Goal: Transaction & Acquisition: Purchase product/service

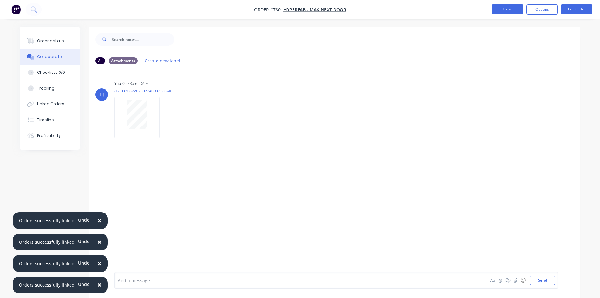
click at [508, 9] on button "Close" at bounding box center [507, 8] width 31 height 9
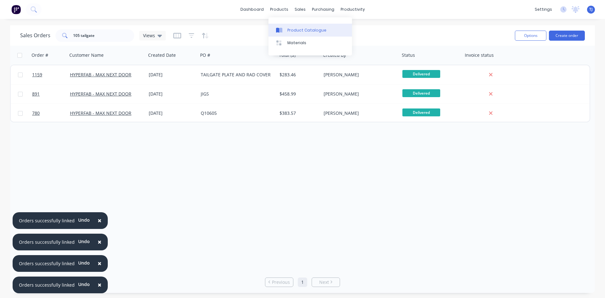
click at [296, 30] on div "Product Catalogue" at bounding box center [306, 30] width 39 height 6
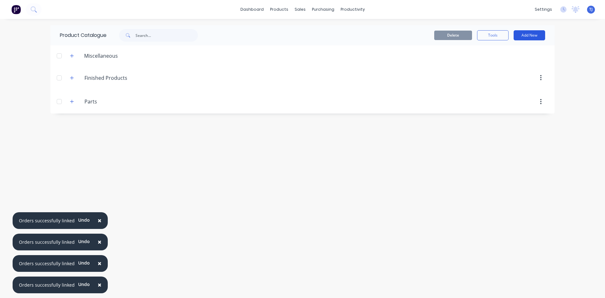
click at [536, 34] on button "Add New" at bounding box center [528, 35] width 31 height 10
click at [497, 65] on div "Product" at bounding box center [515, 64] width 48 height 9
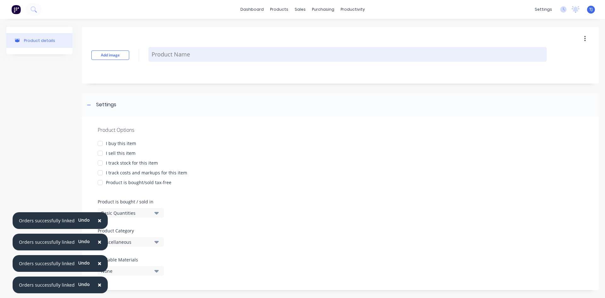
click at [208, 59] on textarea at bounding box center [347, 54] width 398 height 15
type textarea "x"
type textarea "2"
type textarea "x"
type textarea "20"
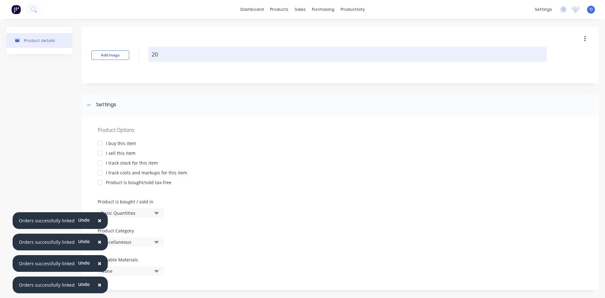
type textarea "x"
type textarea "202"
type textarea "x"
type textarea "2025"
type textarea "x"
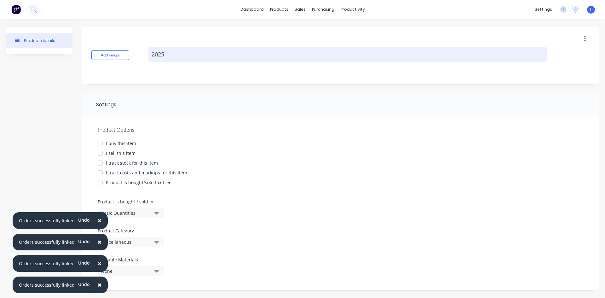
type textarea "20251"
type textarea "x"
type textarea "202510"
type textarea "x"
type textarea "2025100"
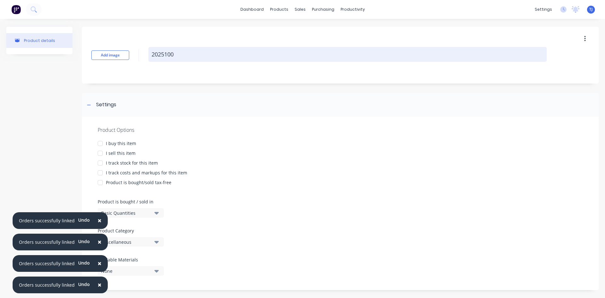
type textarea "x"
type textarea "20251009"
type textarea "x"
type textarea "20251009-"
type textarea "x"
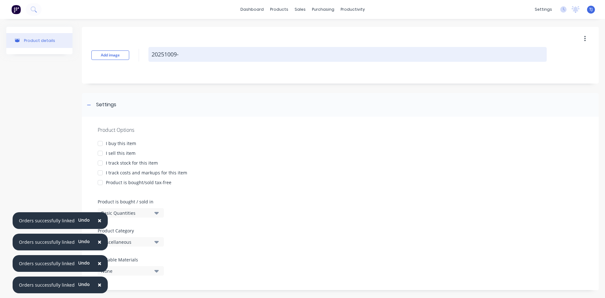
type textarea "20251009-1"
type textarea "x"
type textarea "20251009-1-"
type textarea "x"
type textarea "20251009-1-l"
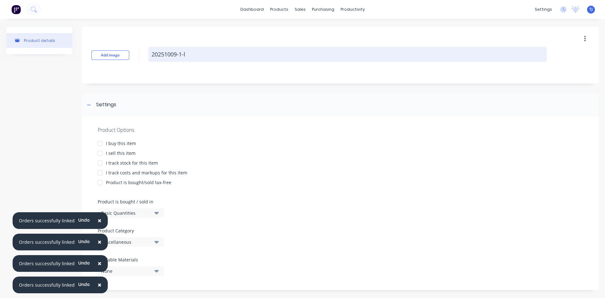
type textarea "x"
type textarea "20251009-1-l7"
type textarea "x"
type textarea "20251009-1-l"
type textarea "x"
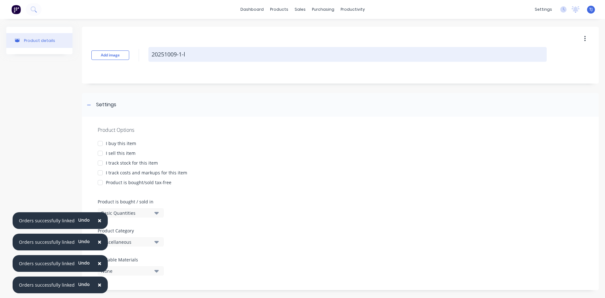
type textarea "20251009-1-"
type textarea "x"
type textarea "20251009-1-L"
type textarea "x"
type textarea "20251009-1-L7"
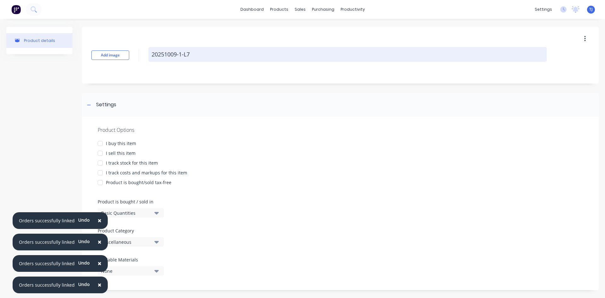
type textarea "x"
type textarea "20251009-1-L7"
type textarea "x"
type textarea "20251009-1-L7 G"
type textarea "x"
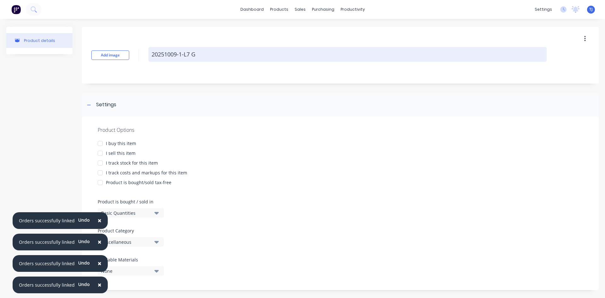
type textarea "20251009-1-L7 GA"
type textarea "x"
type textarea "20251009-1-L7 GAS"
type textarea "x"
type textarea "20251009-1-L7 GASK"
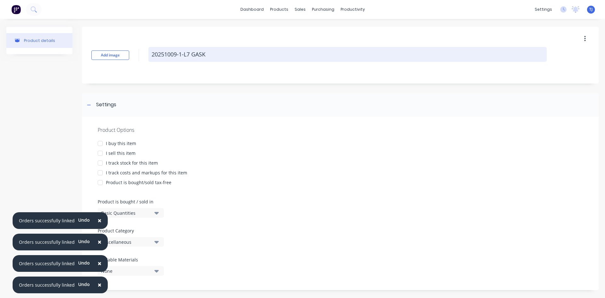
type textarea "x"
type textarea "20251009-1-L7 [PERSON_NAME]"
type textarea "x"
type textarea "20251009-1-L7 GASKET"
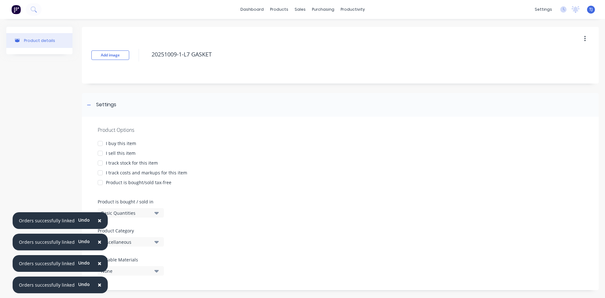
click at [100, 154] on div at bounding box center [100, 153] width 13 height 13
type textarea "x"
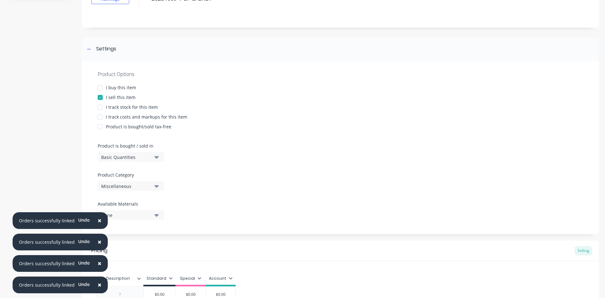
scroll to position [123, 0]
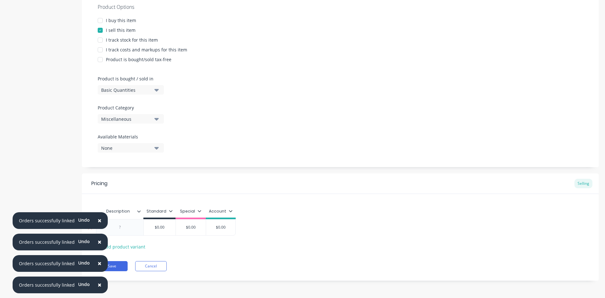
type textarea "20251009-1-L7 GASKET"
type textarea "x"
type textarea "20251009-1-L7 GASKET"
click at [134, 228] on div at bounding box center [119, 227] width 31 height 8
click at [121, 271] on div "Pricing Selling Description Standard Special Account 16 OFF QLD GASKETS DID $0.…" at bounding box center [340, 226] width 516 height 107
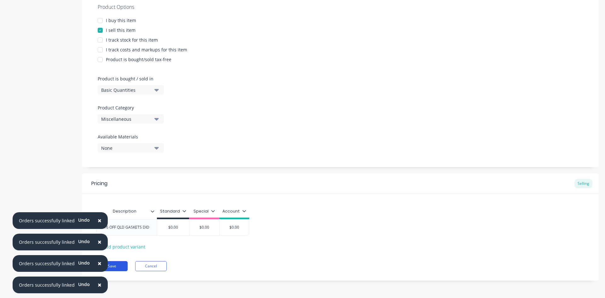
click at [110, 266] on button "Save" at bounding box center [111, 266] width 31 height 10
type textarea "x"
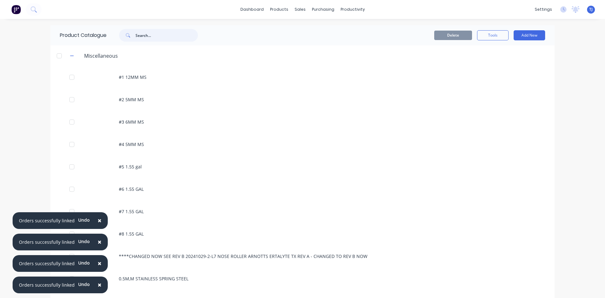
click at [137, 36] on input "text" at bounding box center [166, 35] width 62 height 13
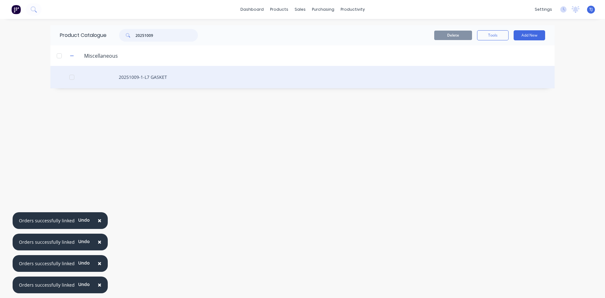
type input "20251009"
click at [159, 77] on div "20251009-1-L7 GASKET" at bounding box center [302, 77] width 504 height 22
type textarea "x"
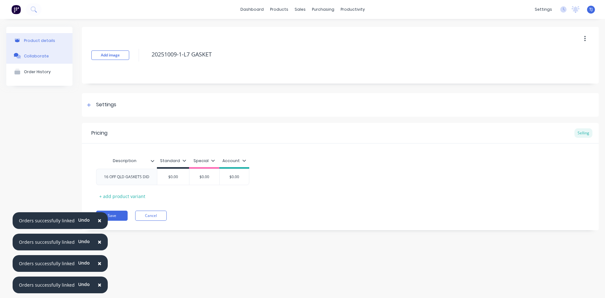
click at [27, 59] on button "Collaborate" at bounding box center [39, 56] width 66 height 16
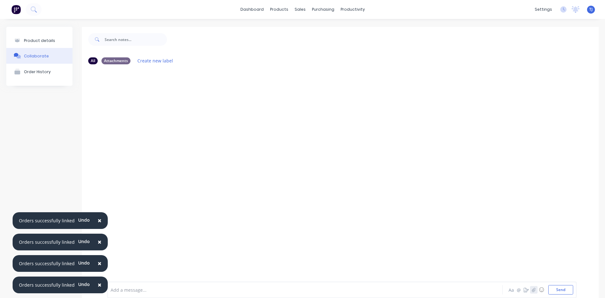
click at [532, 291] on icon "button" at bounding box center [533, 289] width 3 height 4
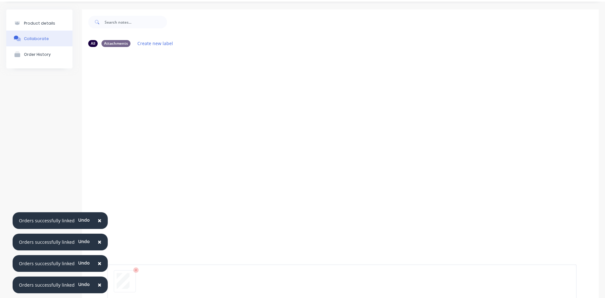
scroll to position [49, 0]
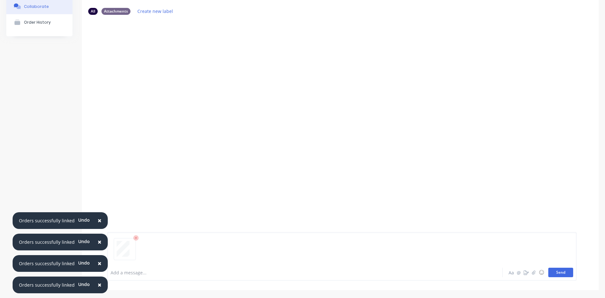
click at [558, 273] on button "Send" at bounding box center [560, 271] width 25 height 9
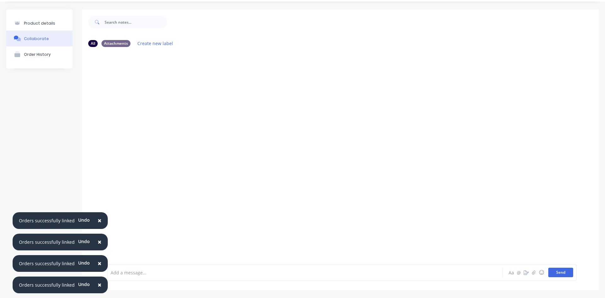
scroll to position [17, 0]
click at [158, 100] on icon "button" at bounding box center [157, 100] width 1 height 6
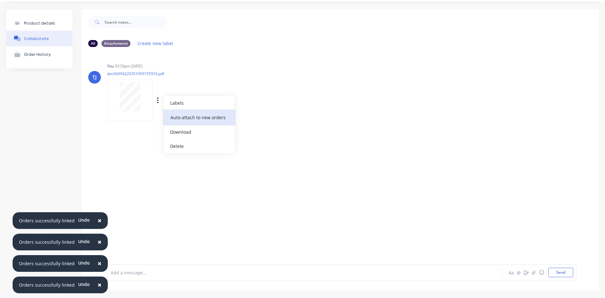
click at [190, 119] on button "Auto-attach to new orders" at bounding box center [199, 117] width 71 height 15
click at [260, 114] on label at bounding box center [260, 114] width 0 height 0
click at [250, 116] on input "checkbox" at bounding box center [247, 117] width 5 height 6
checkbox input "true"
click at [532, 272] on icon "button" at bounding box center [533, 272] width 3 height 4
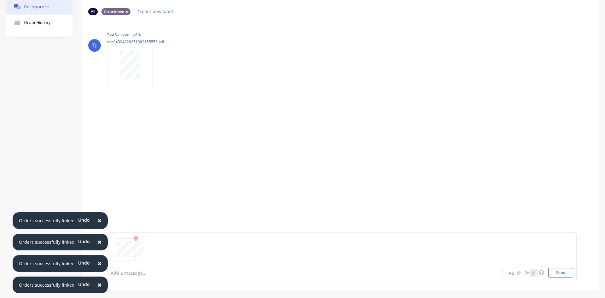
scroll to position [49, 0]
click at [532, 273] on icon "button" at bounding box center [534, 272] width 4 height 4
click at [551, 274] on button "Send" at bounding box center [560, 271] width 25 height 9
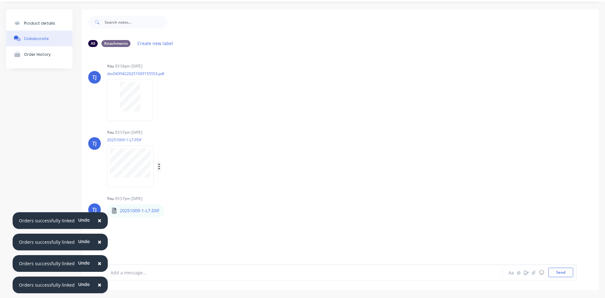
click at [159, 167] on icon "button" at bounding box center [159, 166] width 2 height 7
click at [200, 185] on button "Auto-attach to new orders" at bounding box center [200, 183] width 71 height 15
click at [261, 180] on label at bounding box center [261, 180] width 0 height 0
click at [251, 182] on input "checkbox" at bounding box center [248, 183] width 5 height 6
checkbox input "true"
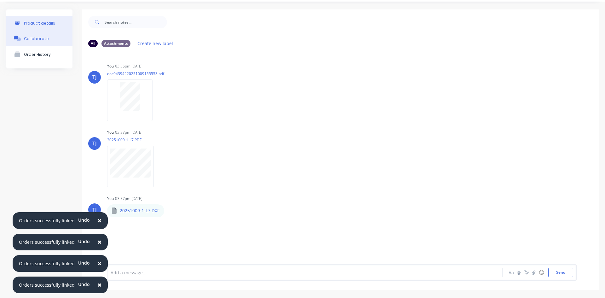
click at [41, 22] on div "Product details" at bounding box center [39, 23] width 31 height 5
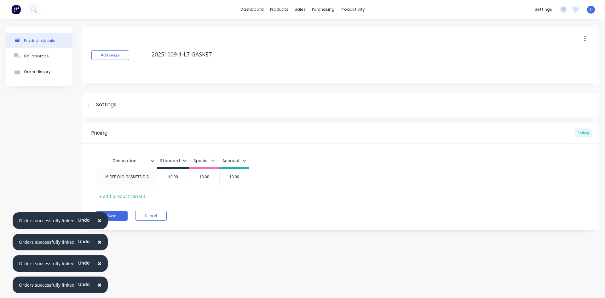
type textarea "x"
click at [318, 26] on link "Sales Orders" at bounding box center [332, 30] width 83 height 13
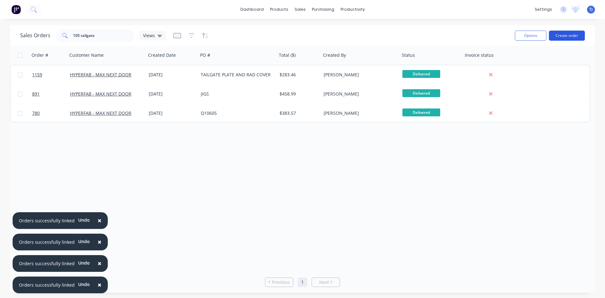
click at [566, 34] on button "Create order" at bounding box center [567, 36] width 36 height 10
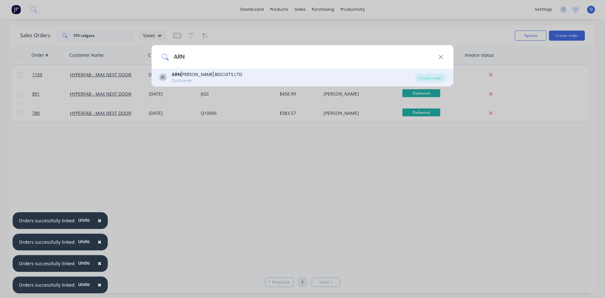
type input "ARN"
click at [206, 78] on div "Customer" at bounding box center [207, 81] width 71 height 6
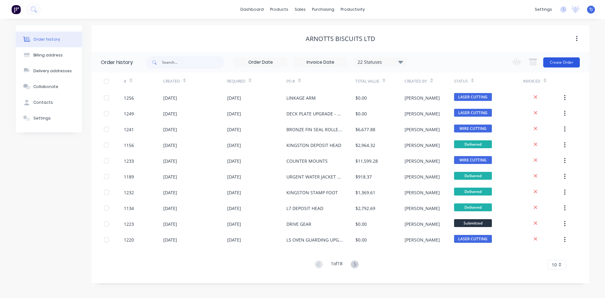
click at [557, 61] on button "Create Order" at bounding box center [561, 62] width 37 height 10
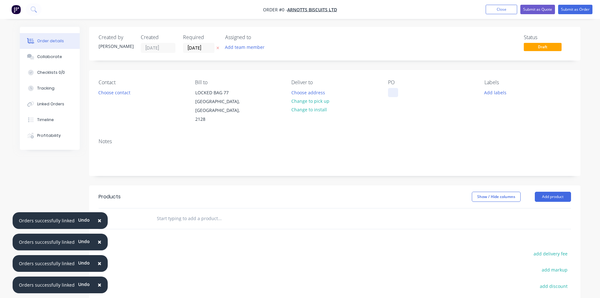
click at [393, 94] on div at bounding box center [393, 92] width 10 height 9
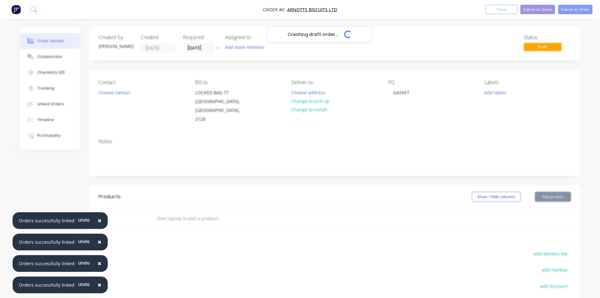
click at [177, 211] on div "Creating draft order... Loading... Order details Collaborate Checklists 0/0 Tra…" at bounding box center [300, 208] width 573 height 363
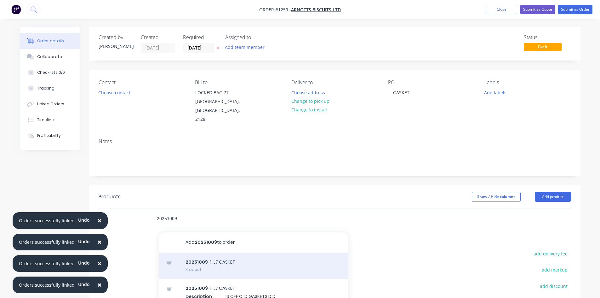
type input "20251009"
click at [192, 257] on div "20251009 -1-L7 GASKET Product" at bounding box center [253, 265] width 189 height 26
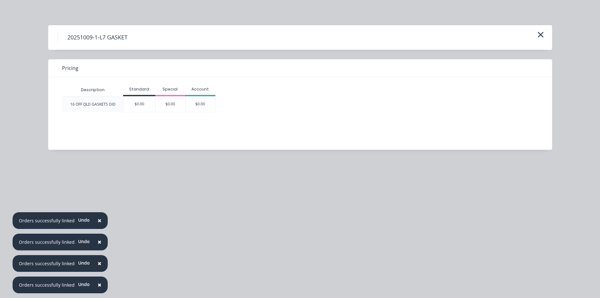
click at [142, 101] on div "$0.00" at bounding box center [139, 103] width 32 height 15
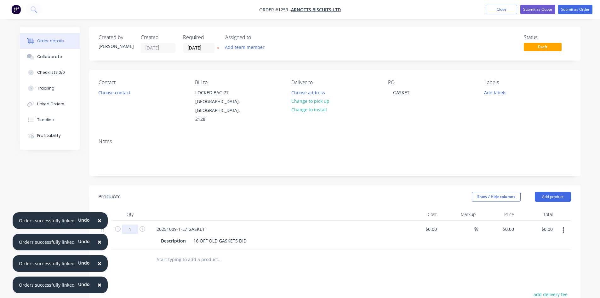
click at [132, 224] on input "1" at bounding box center [130, 228] width 16 height 9
type input "16"
click at [580, 10] on button "Submit as Order" at bounding box center [575, 9] width 34 height 9
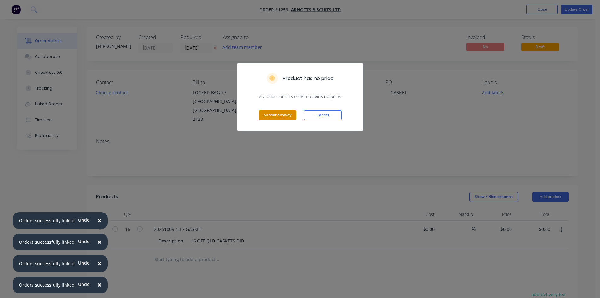
click at [266, 115] on button "Submit anyway" at bounding box center [278, 114] width 38 height 9
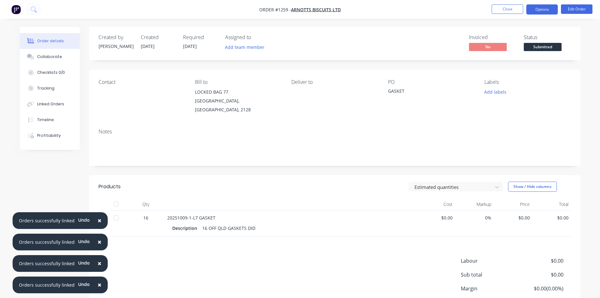
click at [546, 10] on button "Options" at bounding box center [541, 9] width 31 height 10
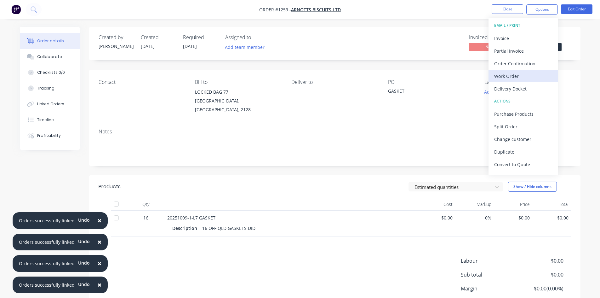
click at [520, 77] on div "Work Order" at bounding box center [523, 75] width 58 height 9
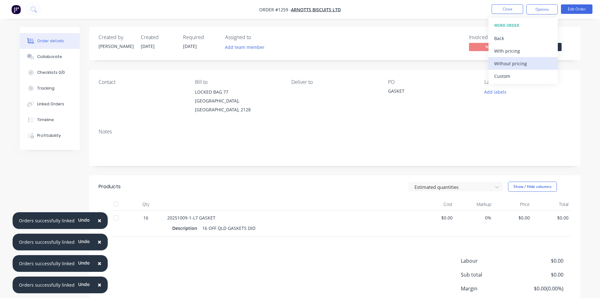
click at [510, 64] on div "Without pricing" at bounding box center [523, 63] width 58 height 9
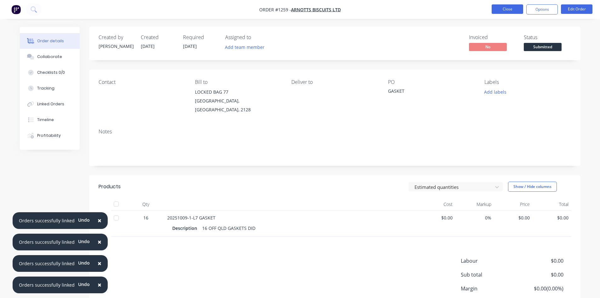
click at [497, 9] on button "Close" at bounding box center [507, 8] width 31 height 9
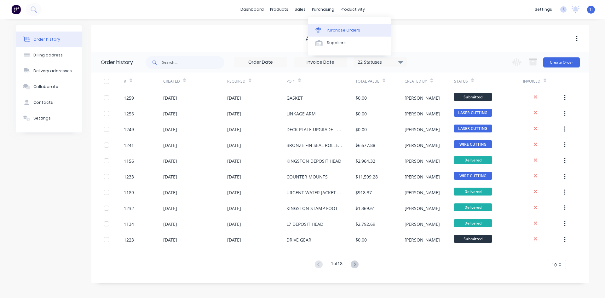
click at [339, 30] on div "Purchase Orders" at bounding box center [343, 30] width 33 height 6
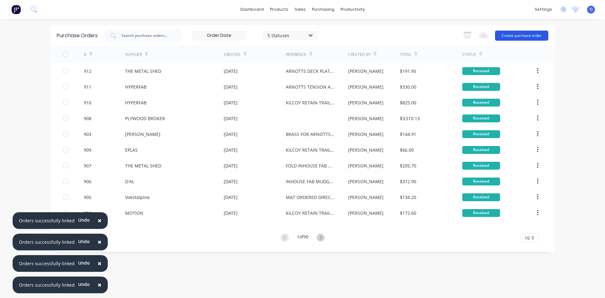
click at [517, 34] on button "Create purchase order" at bounding box center [521, 36] width 53 height 10
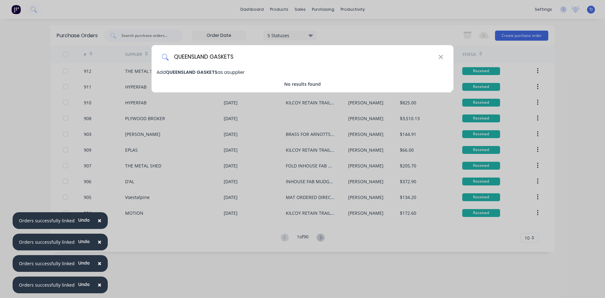
type input "QUEENSLAND GASKETS"
click at [194, 71] on span "QUEENSLAND GASKETS" at bounding box center [192, 72] width 52 height 6
select select "AU"
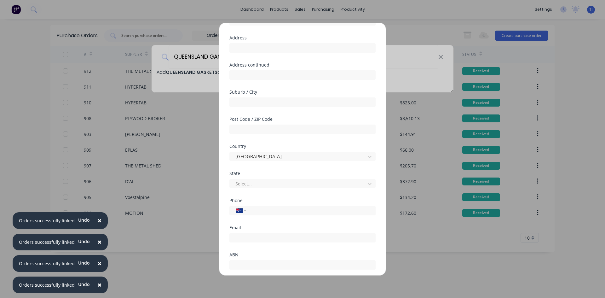
scroll to position [74, 0]
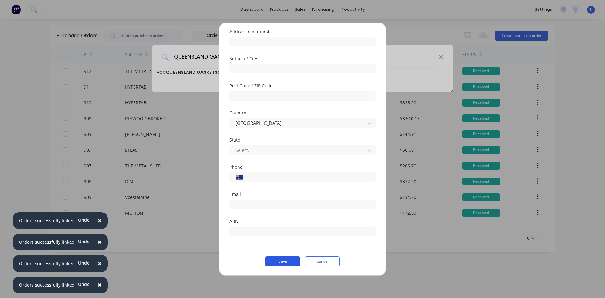
click at [280, 260] on button "Save" at bounding box center [282, 261] width 35 height 10
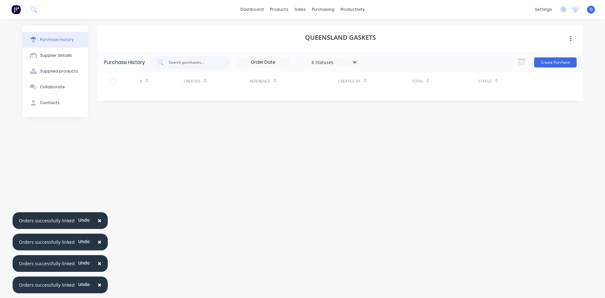
click at [556, 68] on div "Create Purchase" at bounding box center [545, 62] width 63 height 13
click at [551, 54] on div "Purchase History 6 Statuses 6 Statuses Create Purchase" at bounding box center [340, 62] width 485 height 20
click at [554, 68] on div "Create Purchase" at bounding box center [545, 62] width 63 height 13
click at [554, 66] on button "Create Purchase" at bounding box center [555, 62] width 43 height 10
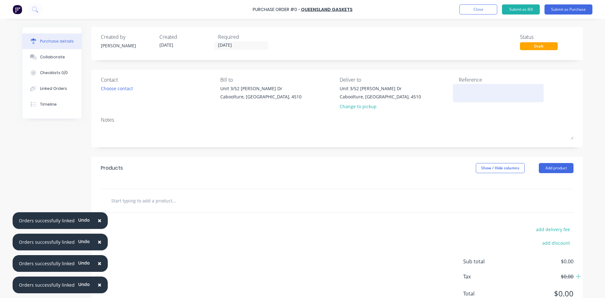
click at [461, 86] on textarea at bounding box center [497, 92] width 79 height 14
type textarea "GASK"
type textarea "x"
type textarea "[PERSON_NAME]"
type textarea "x"
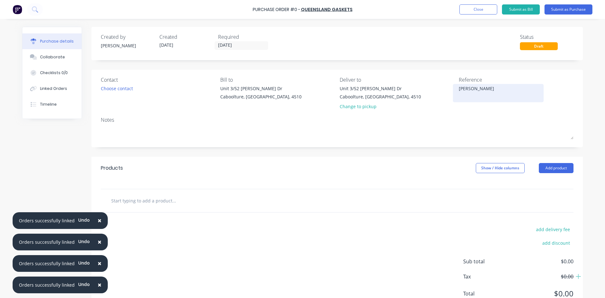
type textarea "GASKET"
type textarea "x"
type textarea "GASKETS"
type textarea "x"
type textarea "GASKETS"
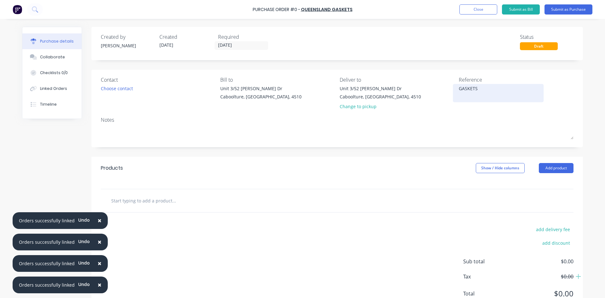
type textarea "x"
type textarea "GASKETS F"
type textarea "x"
type textarea "GASKETS FO"
type textarea "x"
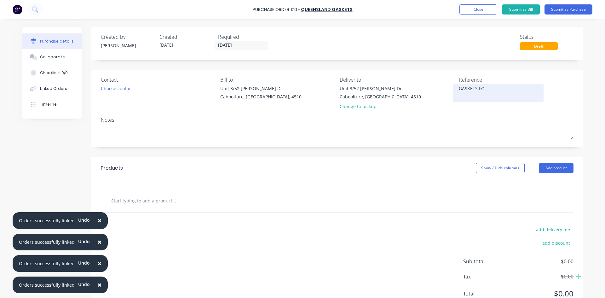
type textarea "GASKETS FOR"
type textarea "x"
type textarea "GASKETS FOR"
type textarea "x"
type textarea "GASKETS FOR A"
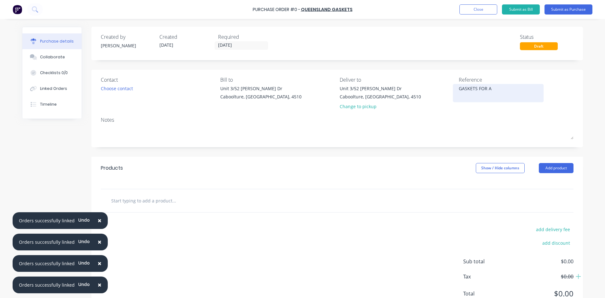
type textarea "x"
type textarea "GASKETS FOR AR"
type textarea "x"
type textarea "GASKETS FOR ARN"
type textarea "x"
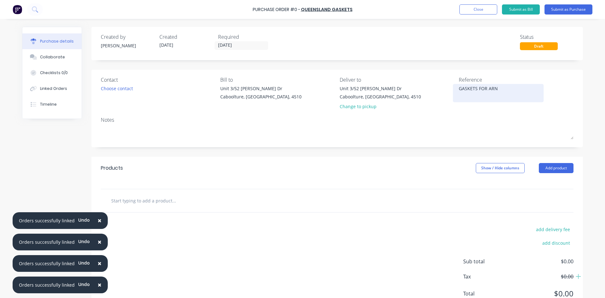
type textarea "GASKETS FOR ARNO"
type textarea "x"
type textarea "GASKETS FOR [PERSON_NAME]"
type textarea "x"
type textarea "GASKETS FOR ARNOTT"
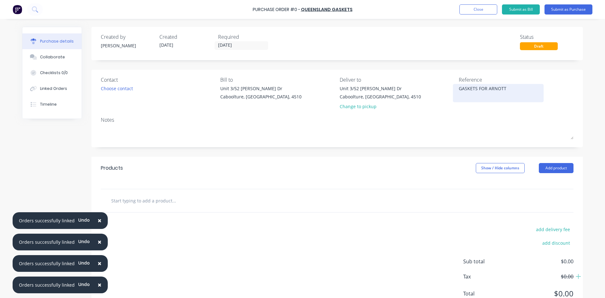
type textarea "x"
type textarea "GASKETS FOR ARNOTTS"
type textarea "x"
type textarea "GASKETS FOR ARNOTTS"
click at [560, 171] on button "Add product" at bounding box center [555, 168] width 35 height 10
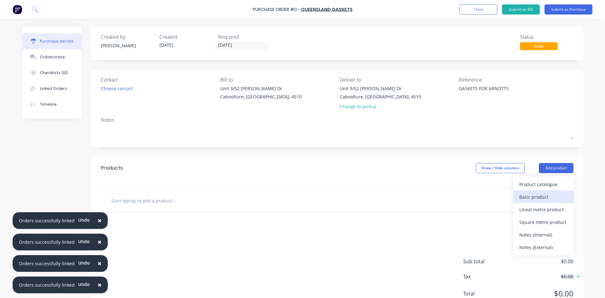
click at [549, 193] on div "Basic product" at bounding box center [543, 196] width 48 height 9
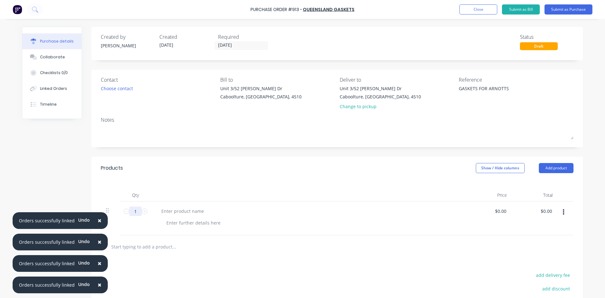
click at [137, 213] on input "1" at bounding box center [135, 210] width 13 height 9
type textarea "x"
type input "16"
type textarea "x"
type input "16"
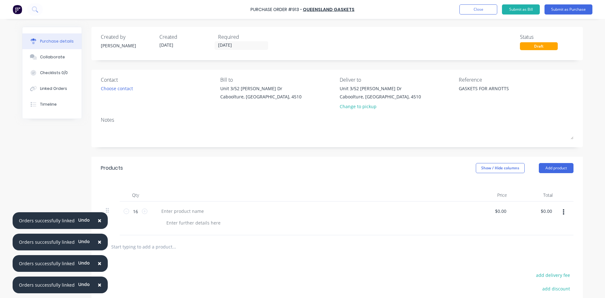
click at [172, 205] on div at bounding box center [308, 218] width 315 height 34
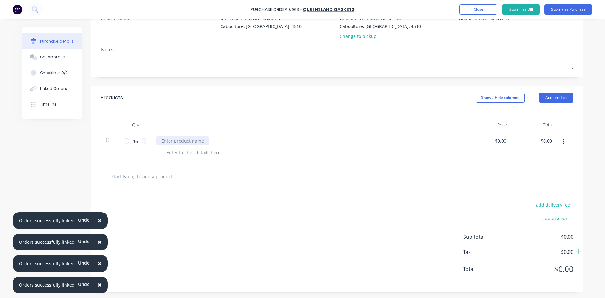
type textarea "x"
click at [164, 143] on div at bounding box center [182, 140] width 53 height 9
type textarea "x"
type input "0.00"
click at [499, 144] on input "0.00" at bounding box center [501, 140] width 12 height 9
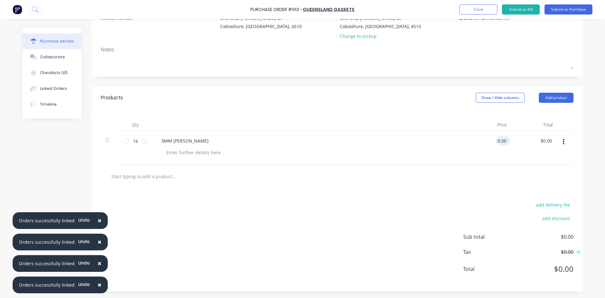
click at [499, 144] on input "0.00" at bounding box center [501, 140] width 12 height 9
type textarea "x"
click at [499, 144] on input "0.00" at bounding box center [501, 140] width 12 height 9
type input "14.87"
type textarea "x"
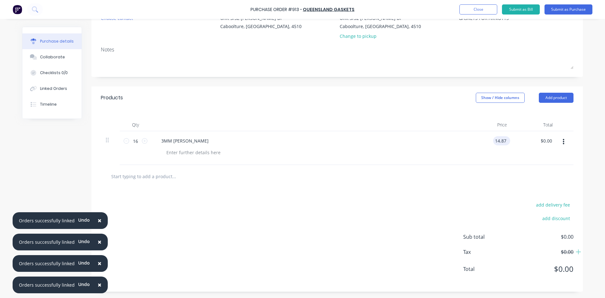
type input "$14.87"
type input "237.92"
type textarea "x"
type input "$237.92"
click at [568, 10] on button "Submit as Purchase" at bounding box center [568, 9] width 48 height 10
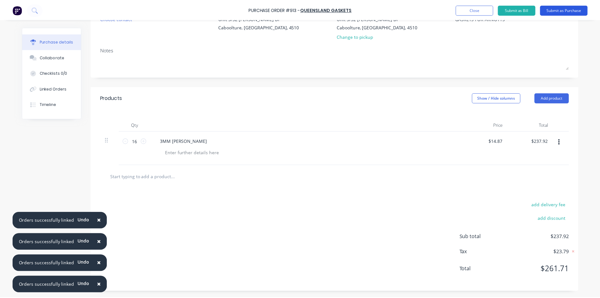
scroll to position [0, 0]
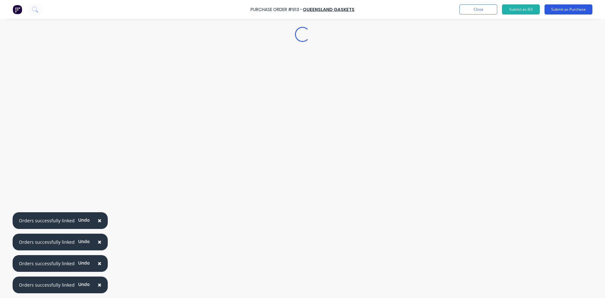
type textarea "x"
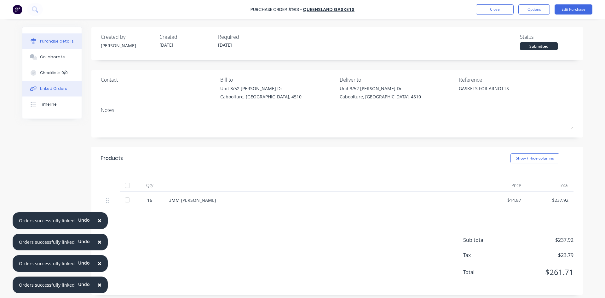
click at [49, 88] on div "Linked Orders" at bounding box center [53, 89] width 27 height 6
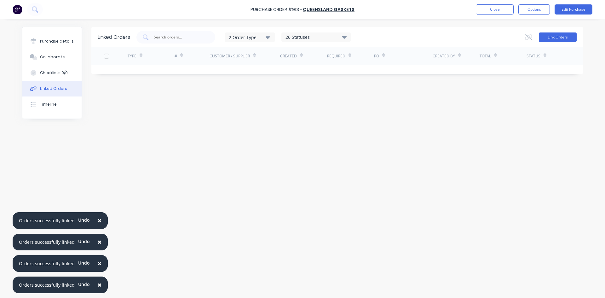
click at [560, 40] on button "Link Orders" at bounding box center [557, 36] width 38 height 9
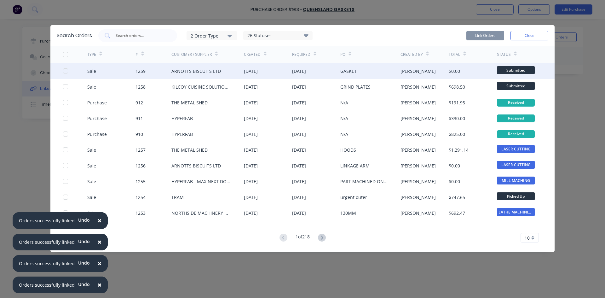
click at [65, 71] on div at bounding box center [65, 71] width 13 height 13
click at [481, 37] on button "Link Orders" at bounding box center [485, 35] width 38 height 9
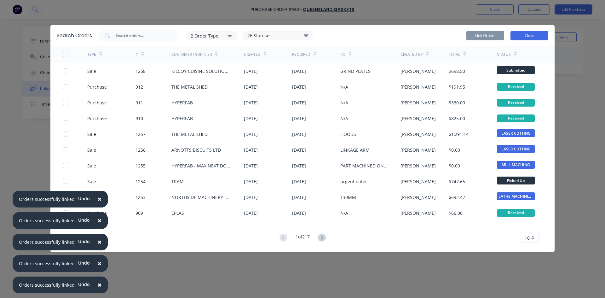
click at [542, 36] on button "Close" at bounding box center [529, 35] width 38 height 9
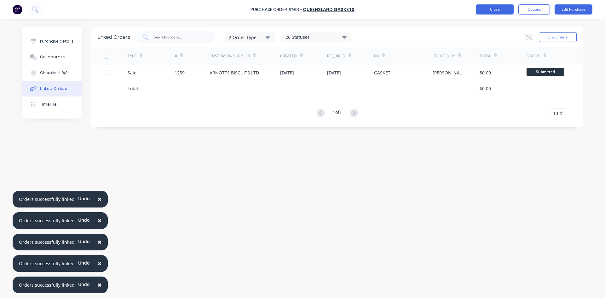
click at [501, 10] on button "Close" at bounding box center [494, 9] width 38 height 10
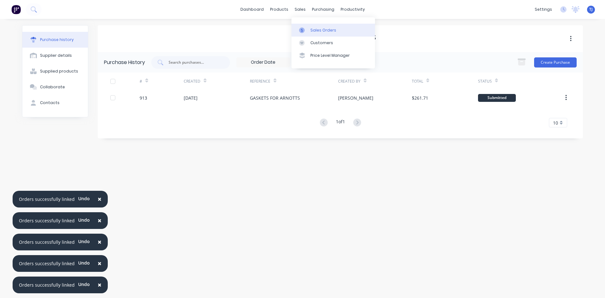
click at [315, 28] on div "Sales Orders" at bounding box center [323, 30] width 26 height 6
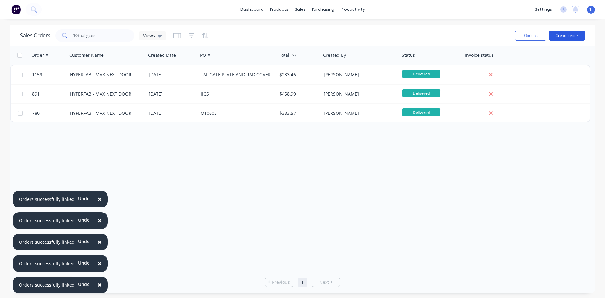
click at [557, 35] on button "Create order" at bounding box center [567, 36] width 36 height 10
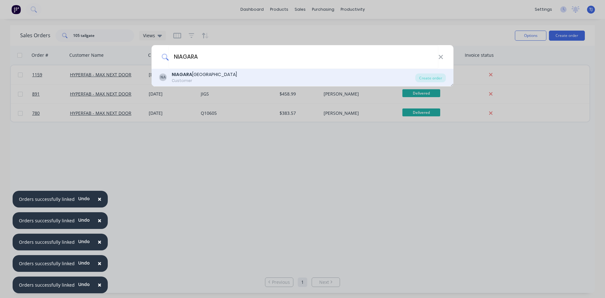
type input "NIAGARA"
click at [179, 80] on div "Customer" at bounding box center [204, 81] width 65 height 6
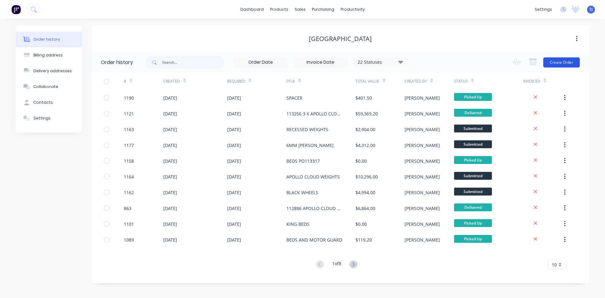
click at [560, 67] on button "Create Order" at bounding box center [561, 62] width 37 height 10
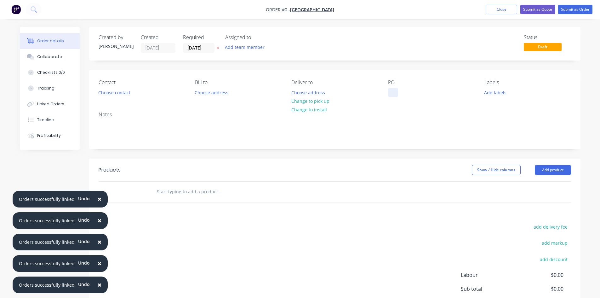
click at [389, 96] on div at bounding box center [393, 92] width 10 height 9
click at [559, 168] on div "Order details Collaborate Checklists 0/0 Tracking Linked Orders Timeline Profit…" at bounding box center [300, 195] width 573 height 336
click at [559, 168] on button "Add product" at bounding box center [553, 170] width 36 height 10
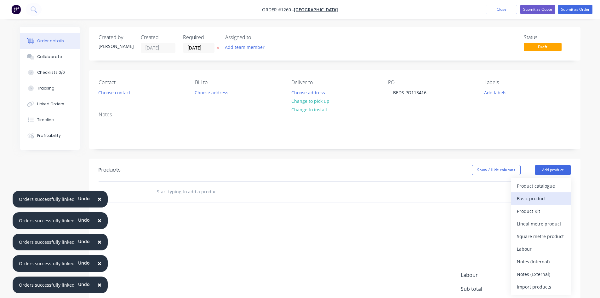
click at [547, 202] on div "Basic product" at bounding box center [541, 198] width 48 height 9
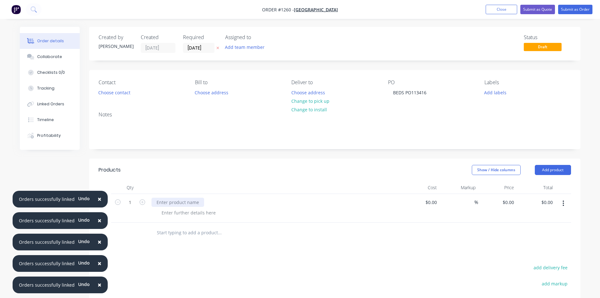
click at [162, 201] on div at bounding box center [177, 201] width 53 height 9
click at [174, 232] on input "text" at bounding box center [219, 232] width 126 height 13
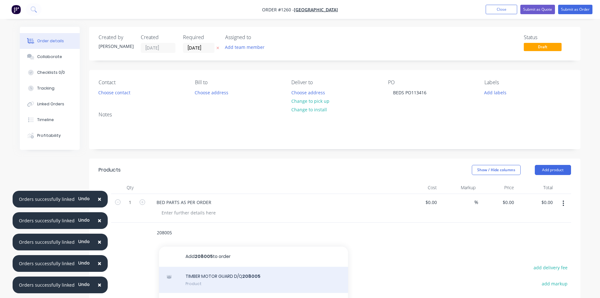
type input "208005"
click at [236, 280] on div "TIMBER MOTOR GUARD D/Q 208005 Product" at bounding box center [253, 279] width 189 height 26
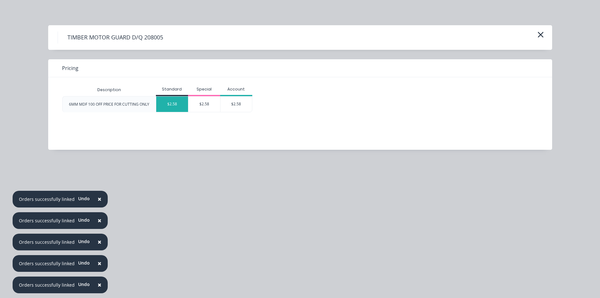
click at [178, 106] on div "$2.58" at bounding box center [172, 103] width 32 height 15
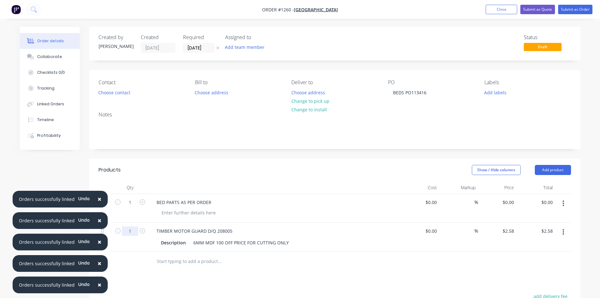
click at [131, 233] on input "1" at bounding box center [130, 230] width 16 height 9
type input "42"
type input "$108.36"
click at [582, 12] on button "Submit as Order" at bounding box center [575, 9] width 34 height 9
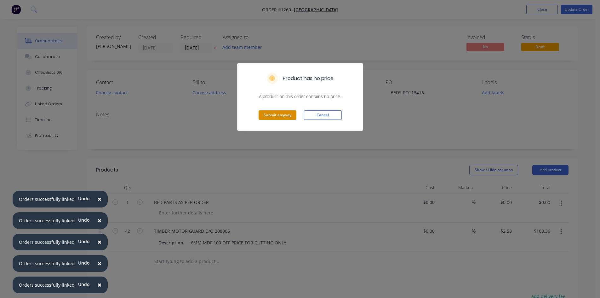
click at [280, 118] on button "Submit anyway" at bounding box center [278, 114] width 38 height 9
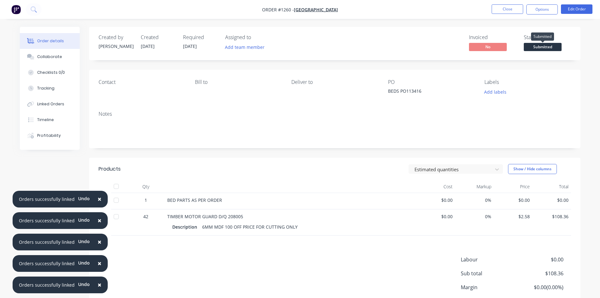
click at [555, 48] on span "Submitted" at bounding box center [543, 47] width 38 height 8
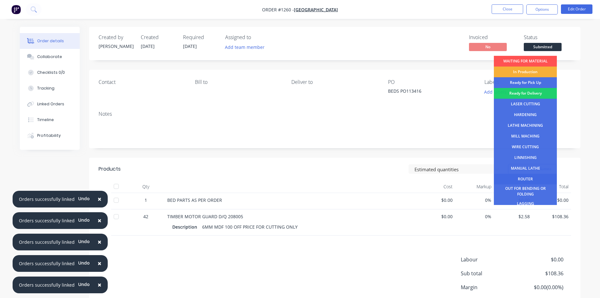
click at [528, 177] on div "ROUTER" at bounding box center [525, 178] width 63 height 11
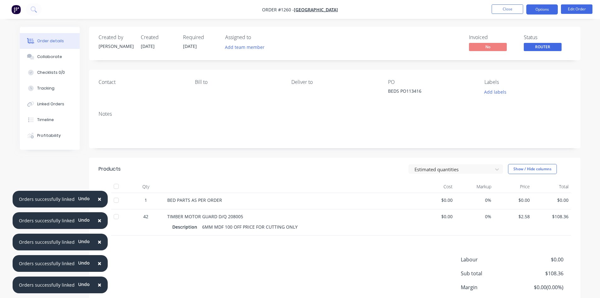
click at [545, 8] on button "Options" at bounding box center [541, 9] width 31 height 10
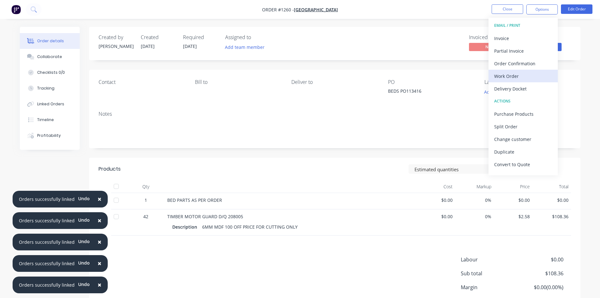
click at [515, 78] on div "Work Order" at bounding box center [523, 75] width 58 height 9
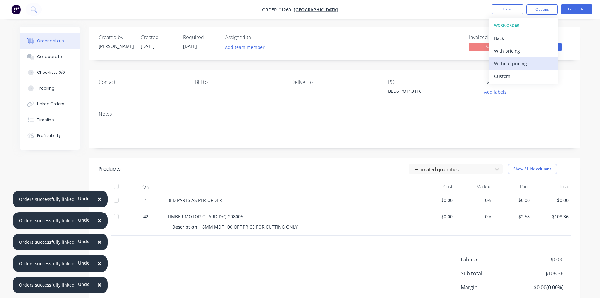
click at [515, 65] on div "Without pricing" at bounding box center [523, 63] width 58 height 9
